Goal: Information Seeking & Learning: Learn about a topic

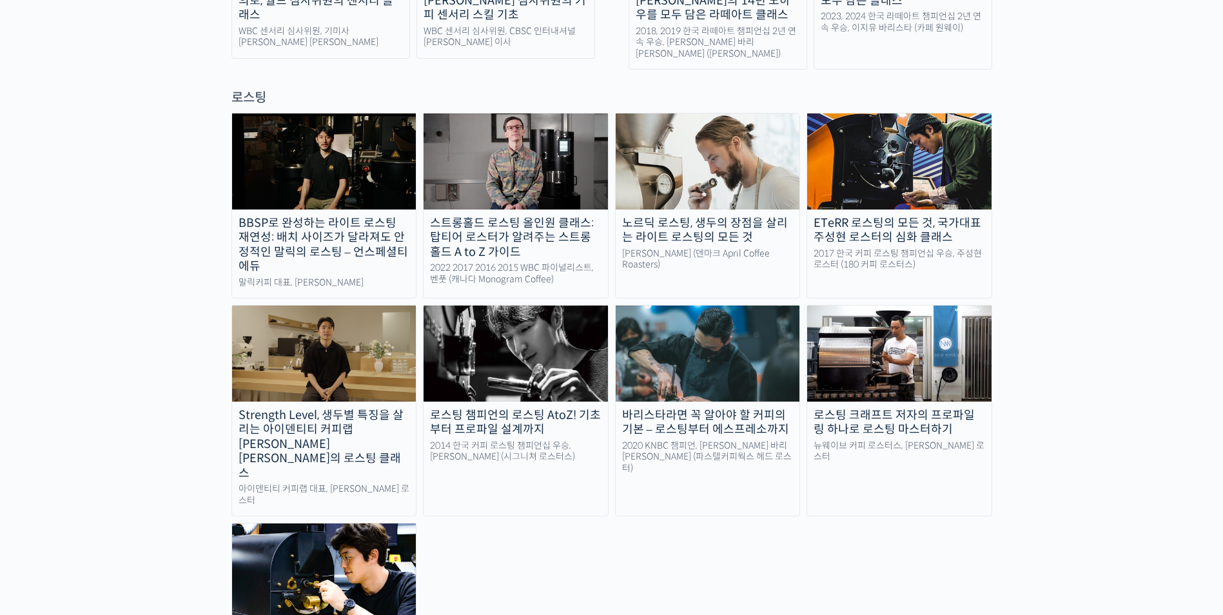
scroll to position [1161, 0]
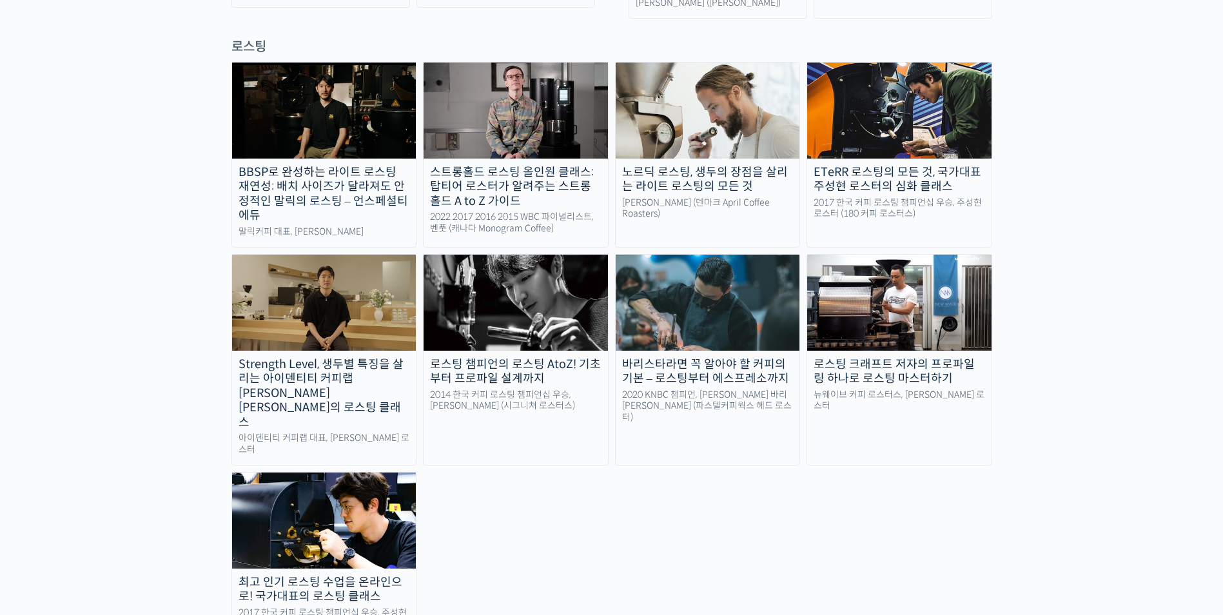
click at [282, 473] on img at bounding box center [324, 520] width 184 height 95
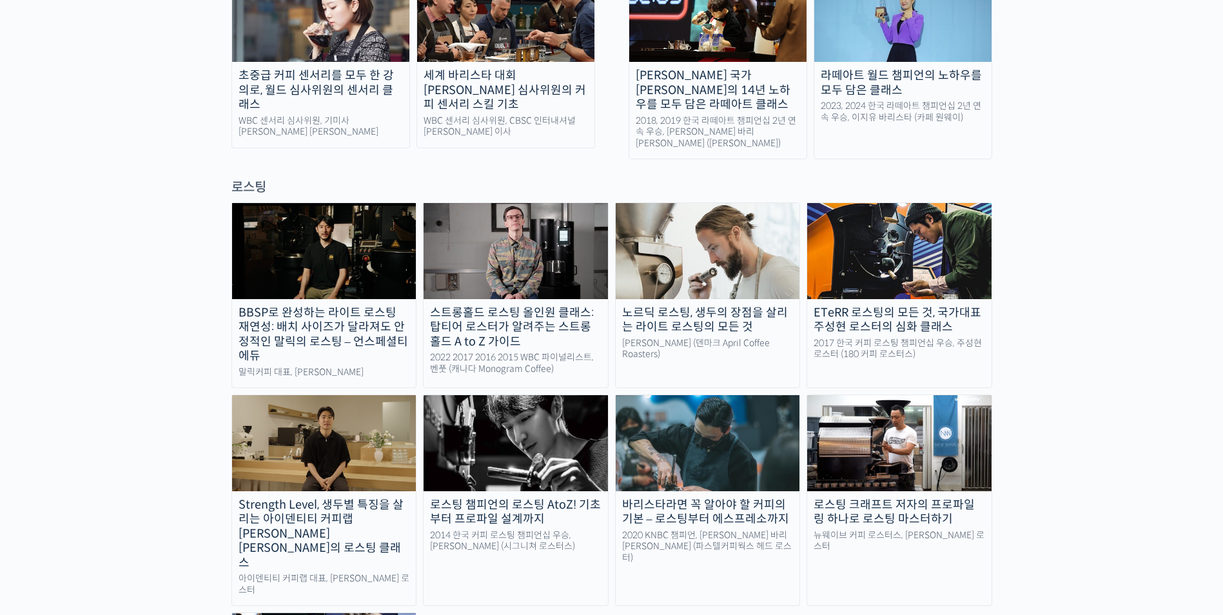
scroll to position [1096, 0]
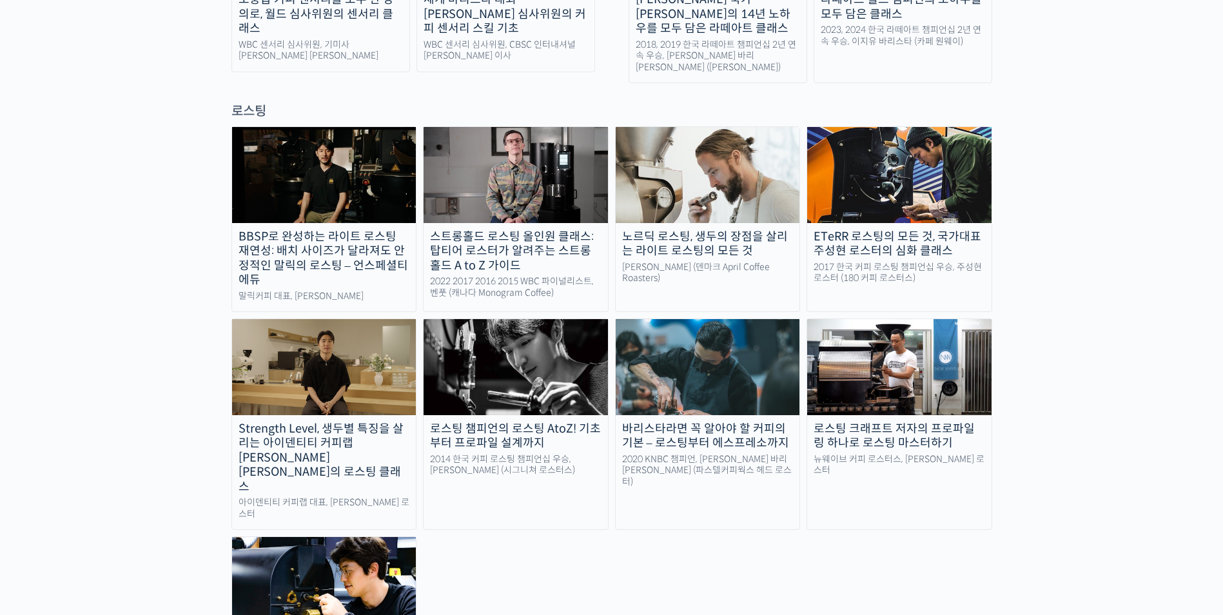
click at [546, 319] on img at bounding box center [516, 366] width 184 height 95
